Goal: Task Accomplishment & Management: Manage account settings

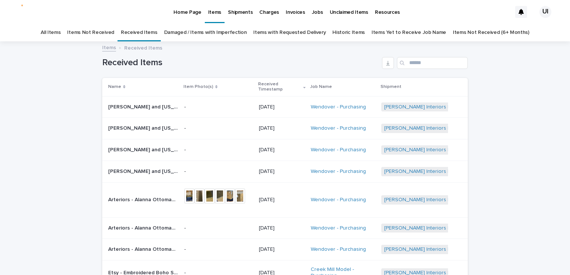
click at [519, 85] on div "Loading... Saving… Loading... Saving… Received Items Name Item Photo(s) Receive…" at bounding box center [285, 225] width 570 height 367
click at [0, 114] on html "Home Page Items Shipments Charges Invoices Jobs Unclaimed Items Resources UI Al…" at bounding box center [285, 137] width 570 height 275
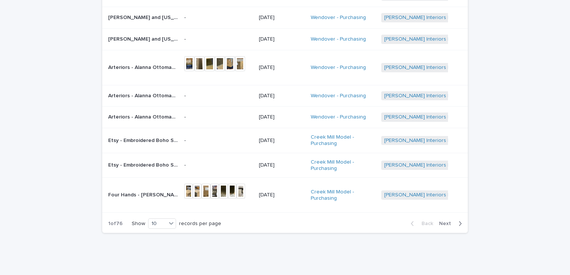
scroll to position [149, 0]
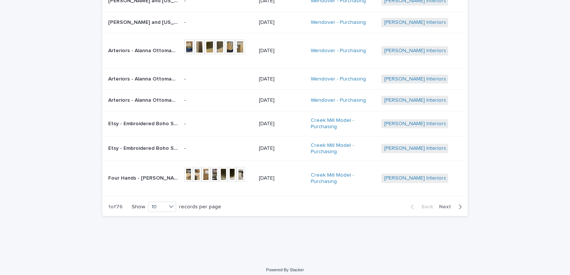
click at [445, 206] on span "Next" at bounding box center [447, 206] width 16 height 5
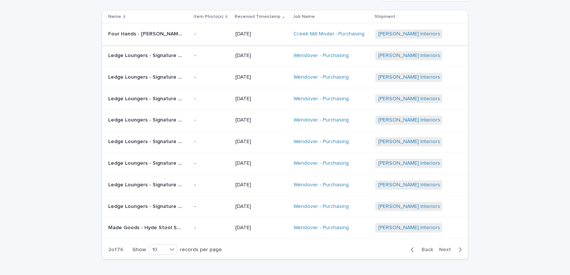
scroll to position [78, 0]
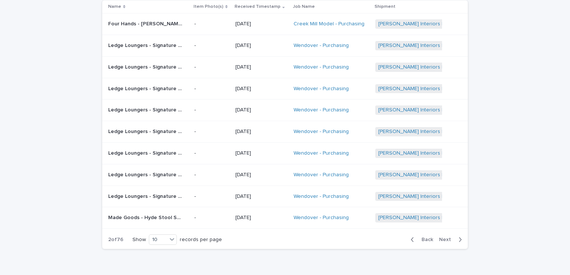
click at [419, 238] on span "Back" at bounding box center [425, 239] width 16 height 5
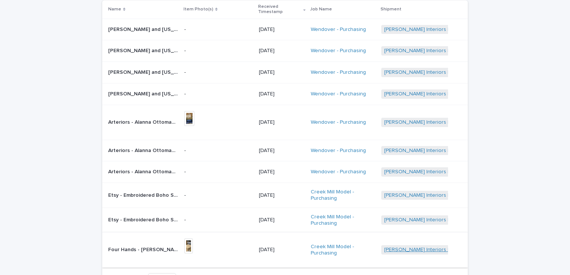
scroll to position [97, 0]
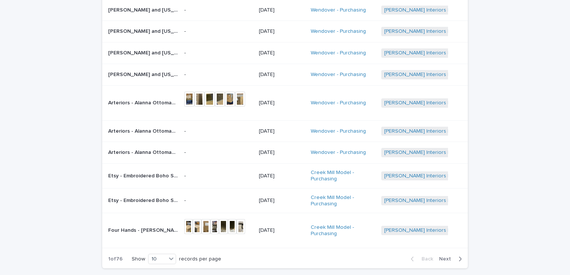
click at [167, 228] on p "Four Hands - [PERSON_NAME] Swivel Chair Surrey Olive • 231360-002 | 71572" at bounding box center [144, 230] width 72 height 8
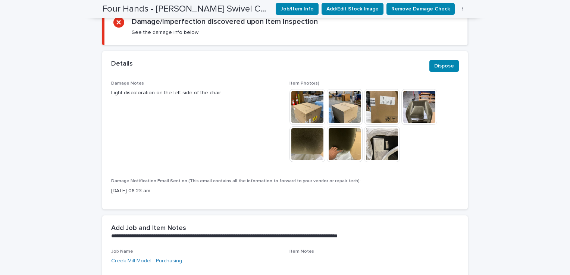
scroll to position [327, 0]
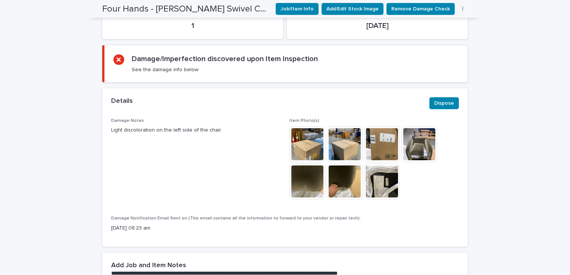
click at [423, 138] on img at bounding box center [420, 145] width 36 height 36
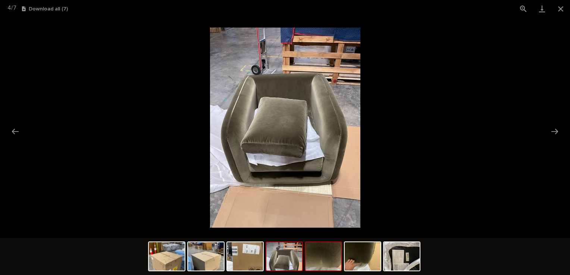
click at [338, 260] on img at bounding box center [324, 257] width 36 height 28
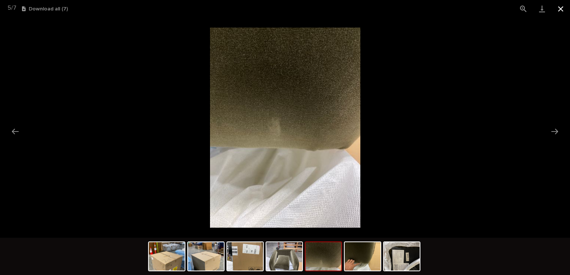
click at [556, 9] on button "Close gallery" at bounding box center [561, 9] width 19 height 18
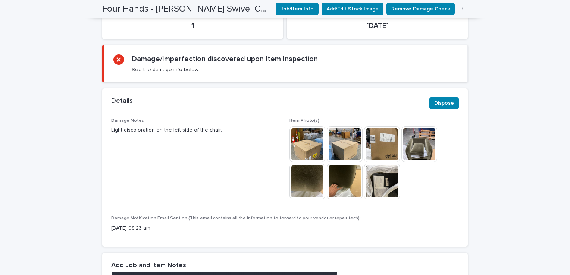
click at [502, 75] on div "Loading... Saving… Loading... Saving… Four Hands - Malakai Swivel Chair Surrey …" at bounding box center [285, 274] width 570 height 1119
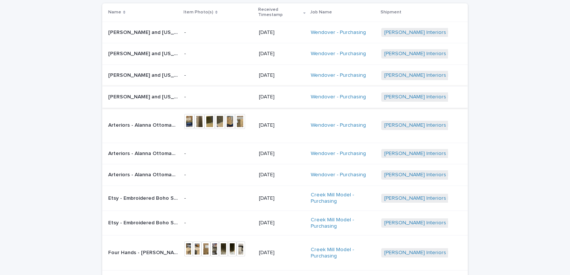
scroll to position [112, 0]
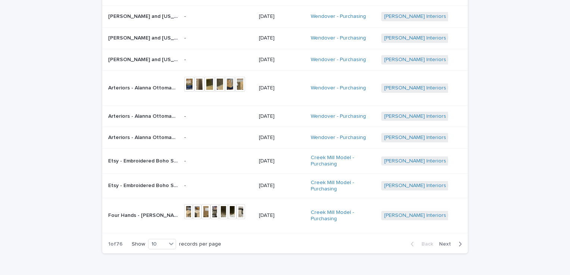
click at [104, 211] on td "Four Hands - Malakai Swivel Chair Surrey Olive • 231360-002 | 71572 Four Hands …" at bounding box center [141, 216] width 79 height 35
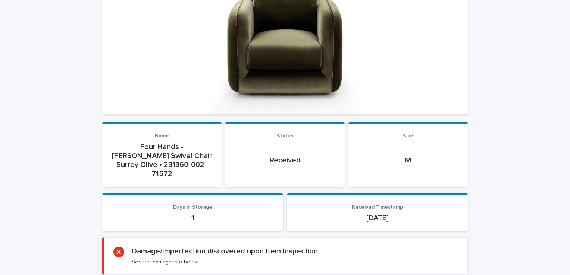
scroll to position [136, 0]
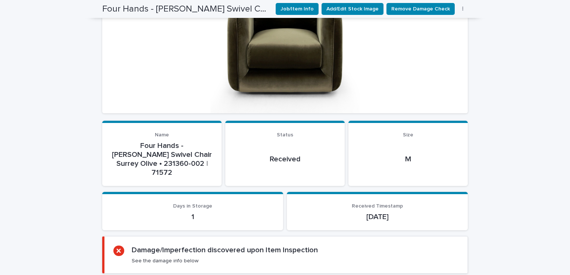
drag, startPoint x: 515, startPoint y: 49, endPoint x: 510, endPoint y: 50, distance: 4.3
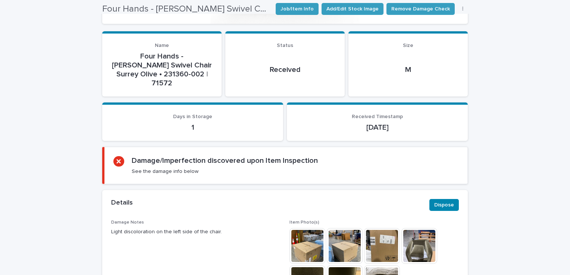
scroll to position [322, 0]
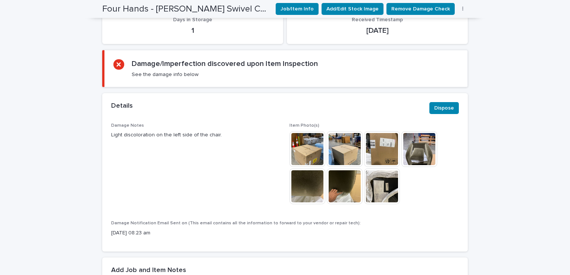
click at [336, 169] on img at bounding box center [345, 187] width 36 height 36
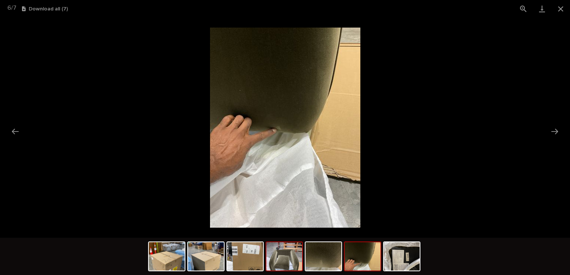
click at [293, 250] on img at bounding box center [284, 257] width 36 height 28
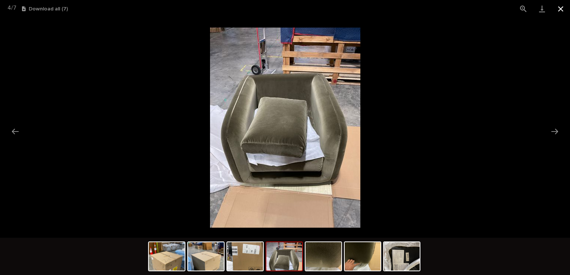
click at [557, 6] on button "Close gallery" at bounding box center [561, 9] width 19 height 18
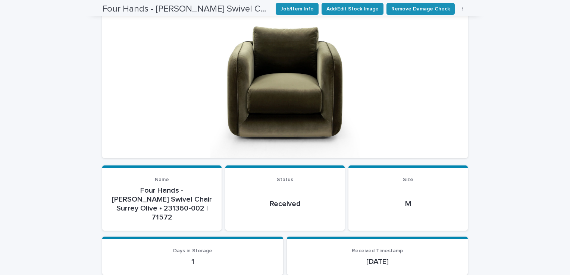
scroll to position [0, 0]
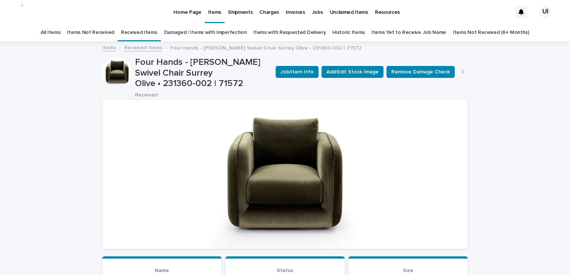
click at [233, 11] on p "Shipments" at bounding box center [240, 8] width 25 height 16
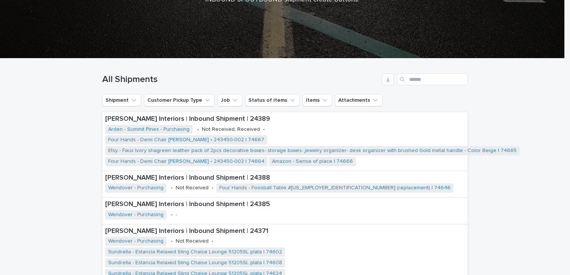
scroll to position [95, 0]
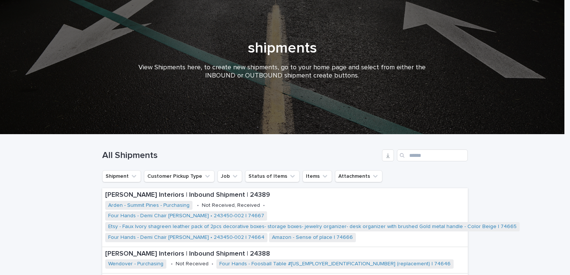
scroll to position [0, 0]
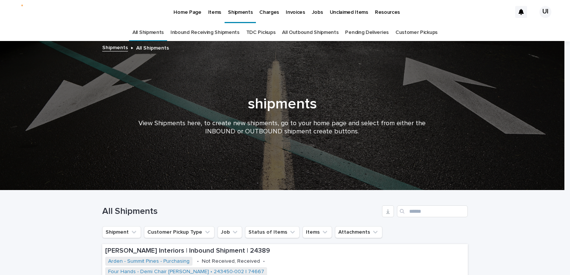
click at [181, 8] on p "Home Page" at bounding box center [188, 8] width 28 height 16
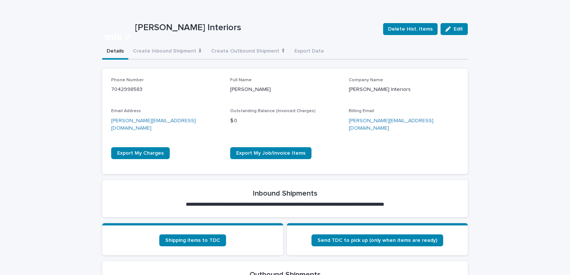
scroll to position [149, 0]
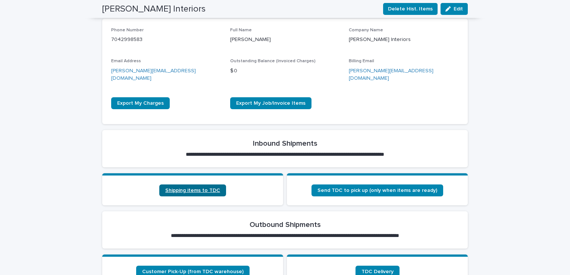
click at [162, 185] on link "Shipping items to TDC" at bounding box center [192, 191] width 67 height 12
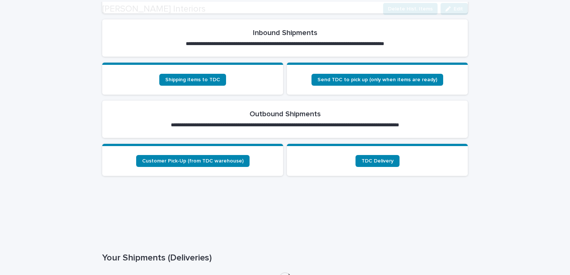
scroll to position [261, 0]
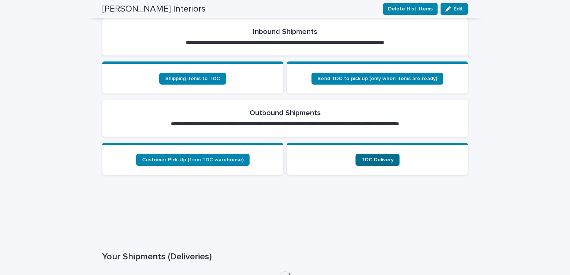
click at [372, 147] on div "**********" at bounding box center [285, 124] width 366 height 435
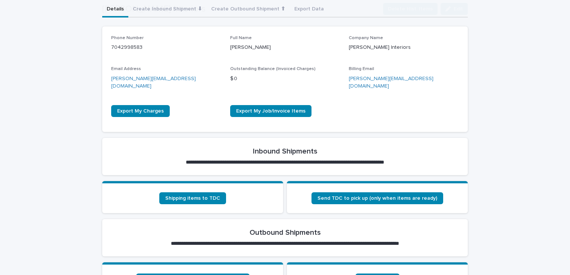
scroll to position [240, 0]
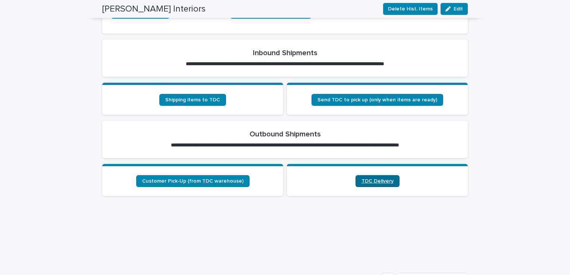
click at [370, 179] on span "TDC Delivery" at bounding box center [378, 181] width 32 height 5
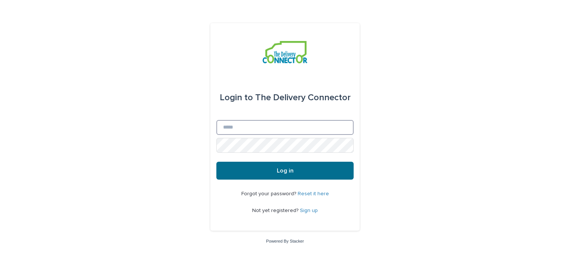
type input "**********"
click at [293, 168] on span "Log in" at bounding box center [285, 171] width 17 height 6
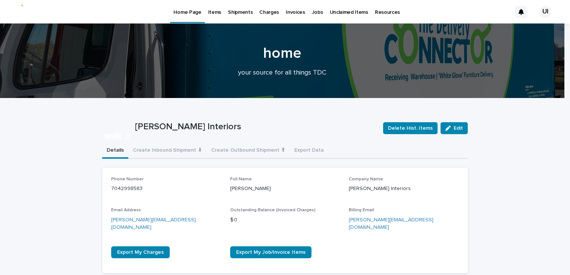
click at [217, 9] on p "Items" at bounding box center [214, 8] width 13 height 16
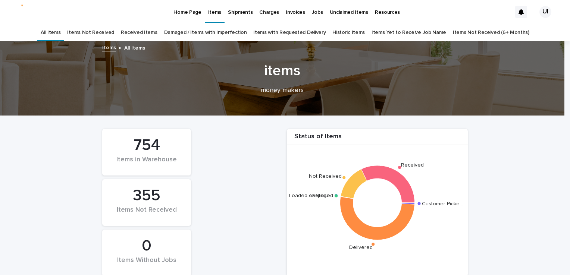
click at [153, 34] on link "Received Items" at bounding box center [139, 33] width 37 height 18
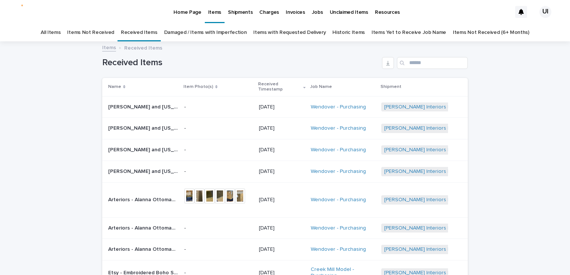
click at [178, 9] on p "Home Page" at bounding box center [188, 8] width 28 height 16
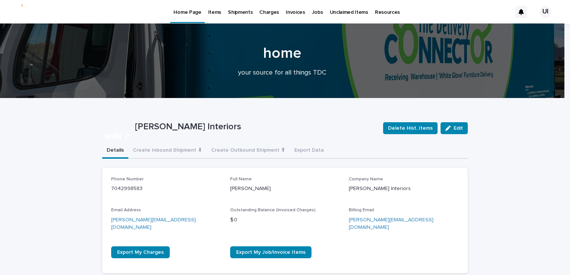
click at [206, 6] on div "Items" at bounding box center [215, 8] width 20 height 16
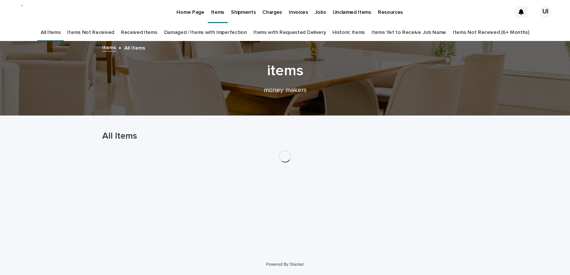
click at [208, 8] on div "Items" at bounding box center [218, 8] width 20 height 16
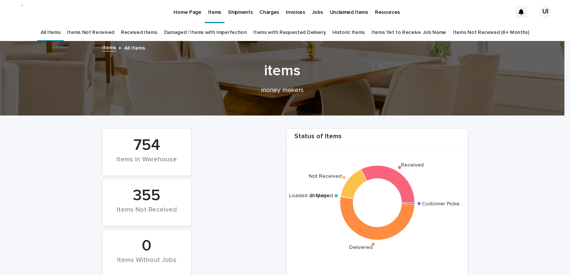
click at [141, 31] on link "Received Items" at bounding box center [139, 33] width 37 height 18
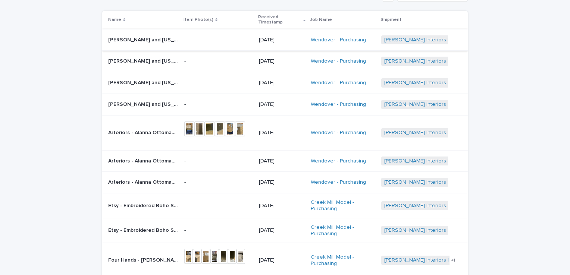
scroll to position [75, 0]
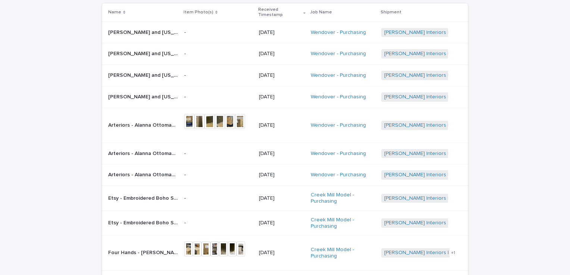
drag, startPoint x: 13, startPoint y: 67, endPoint x: 18, endPoint y: 69, distance: 5.3
click at [13, 67] on div "Loading... Saving… Loading... Saving… Received Items Name Item Photo(s) Receive…" at bounding box center [285, 151] width 570 height 367
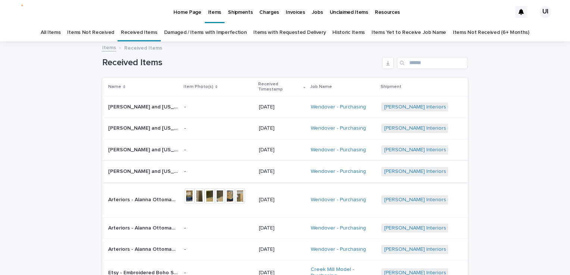
scroll to position [154, 0]
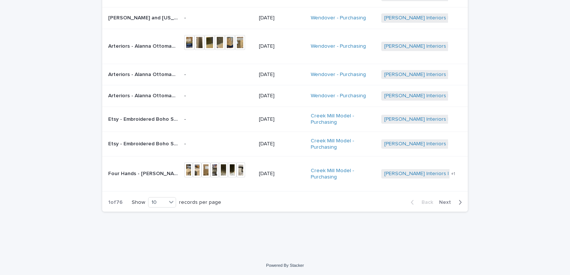
click at [440, 201] on span "Next" at bounding box center [447, 202] width 16 height 5
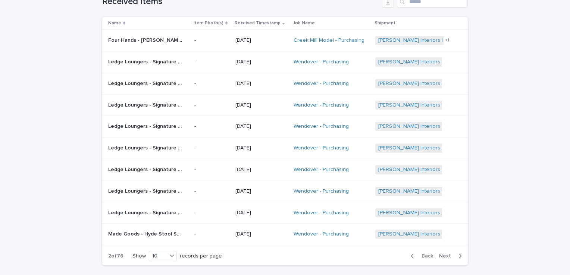
scroll to position [78, 0]
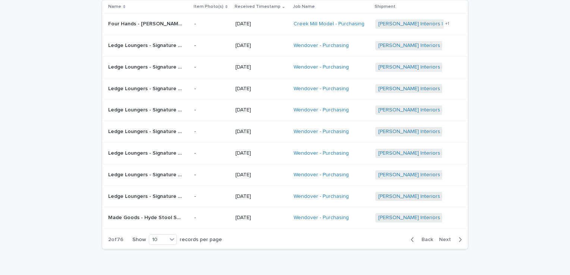
click at [442, 239] on span "Next" at bounding box center [447, 239] width 16 height 5
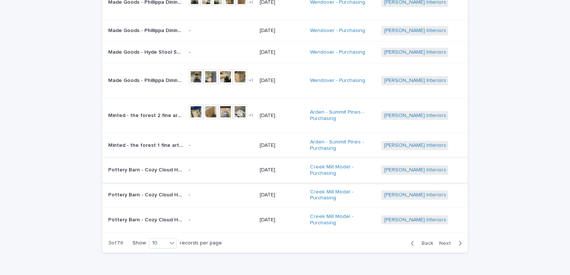
scroll to position [144, 0]
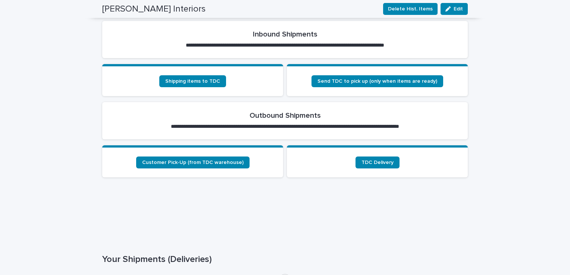
scroll to position [299, 0]
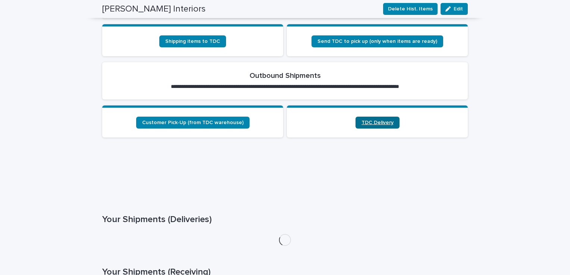
click at [362, 120] on span "TDC Delivery" at bounding box center [378, 122] width 32 height 5
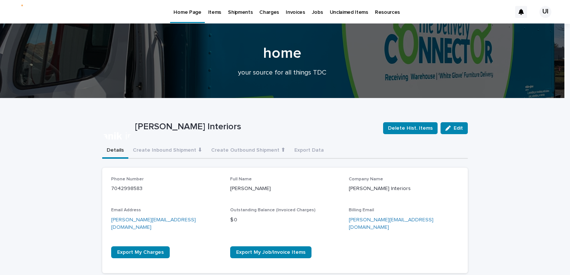
drag, startPoint x: 18, startPoint y: 138, endPoint x: 34, endPoint y: 125, distance: 20.2
click at [206, 13] on div "Items" at bounding box center [215, 8] width 20 height 16
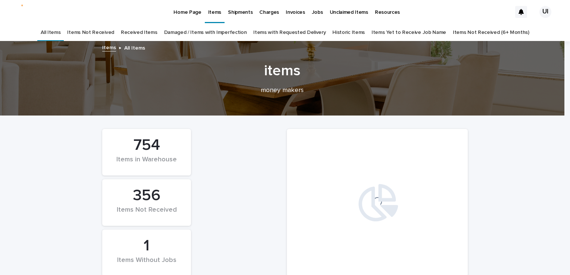
click at [153, 31] on link "Received Items" at bounding box center [139, 33] width 37 height 18
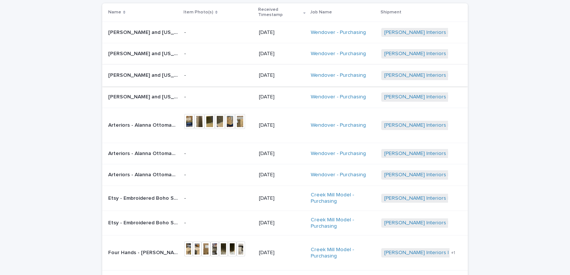
scroll to position [112, 0]
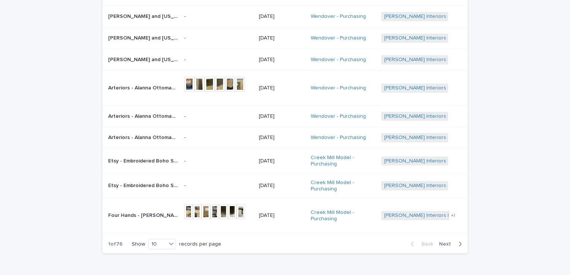
click at [441, 242] on span "Next" at bounding box center [447, 244] width 16 height 5
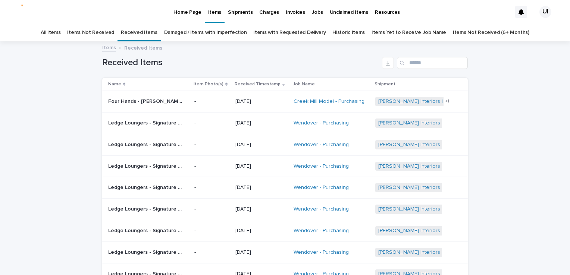
click at [345, 15] on p "Unclaimed Items" at bounding box center [349, 8] width 38 height 16
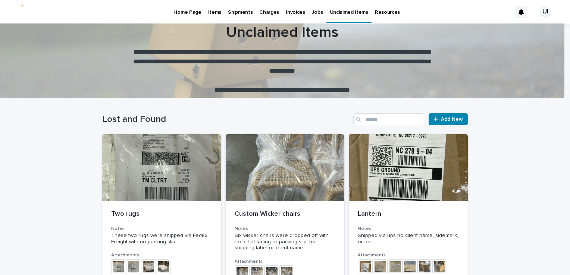
click at [211, 7] on p "Items" at bounding box center [214, 8] width 13 height 16
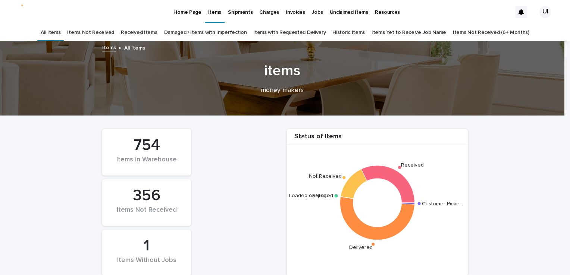
click at [142, 31] on link "Received Items" at bounding box center [139, 33] width 37 height 18
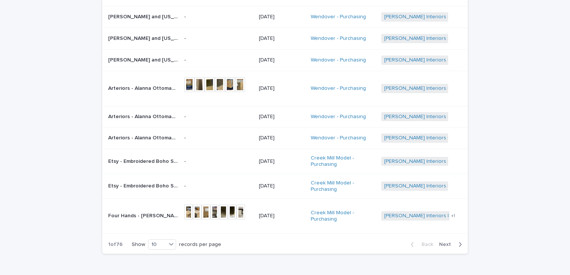
scroll to position [112, 0]
click at [440, 244] on span "Next" at bounding box center [447, 244] width 16 height 5
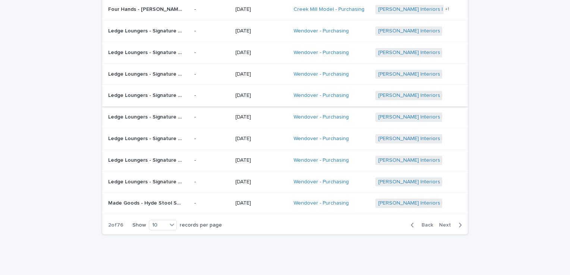
scroll to position [93, 0]
click at [441, 222] on span "Next" at bounding box center [447, 224] width 16 height 5
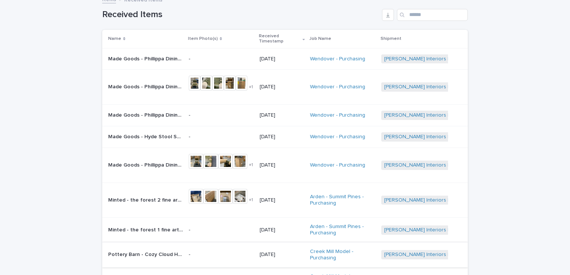
scroll to position [47, 0]
